Goal: Task Accomplishment & Management: Manage account settings

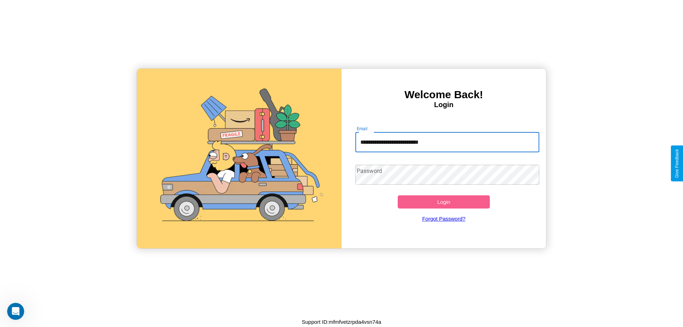
type input "**********"
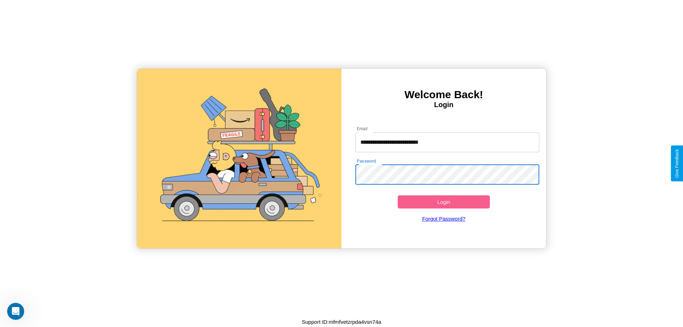
click at [443, 202] on button "Login" at bounding box center [444, 201] width 92 height 13
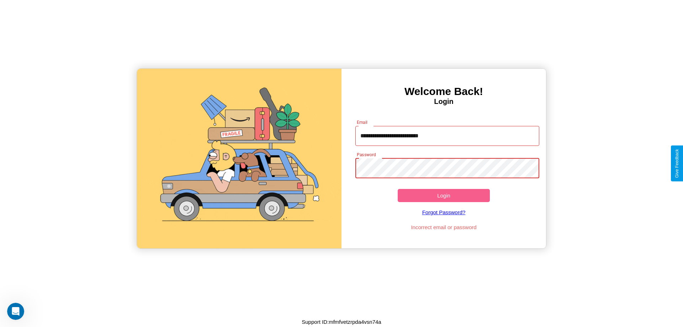
click at [443, 195] on button "Login" at bounding box center [444, 195] width 92 height 13
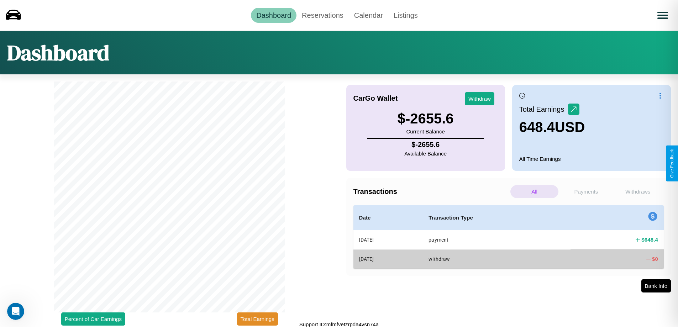
scroll to position [2, 0]
